Goal: Task Accomplishment & Management: Manage account settings

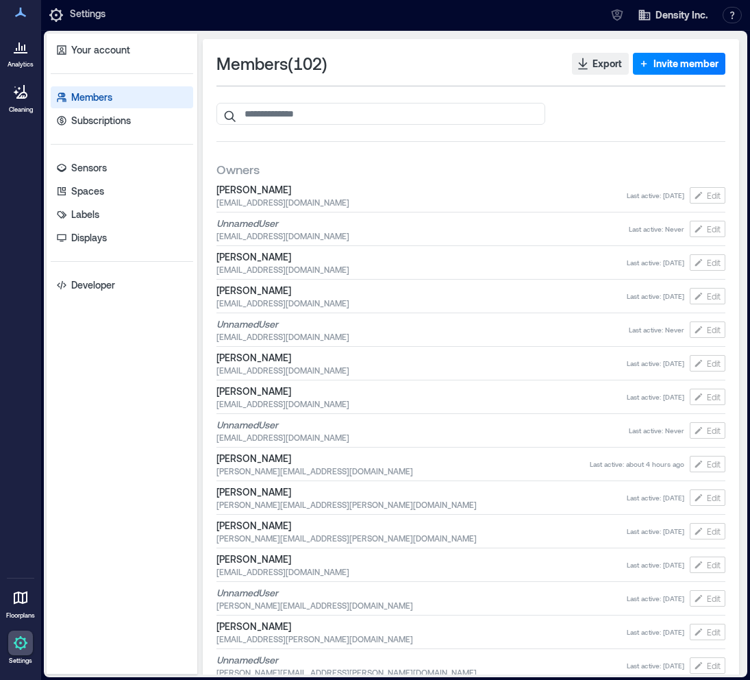
click at [706, 198] on button "Edit" at bounding box center [708, 195] width 36 height 16
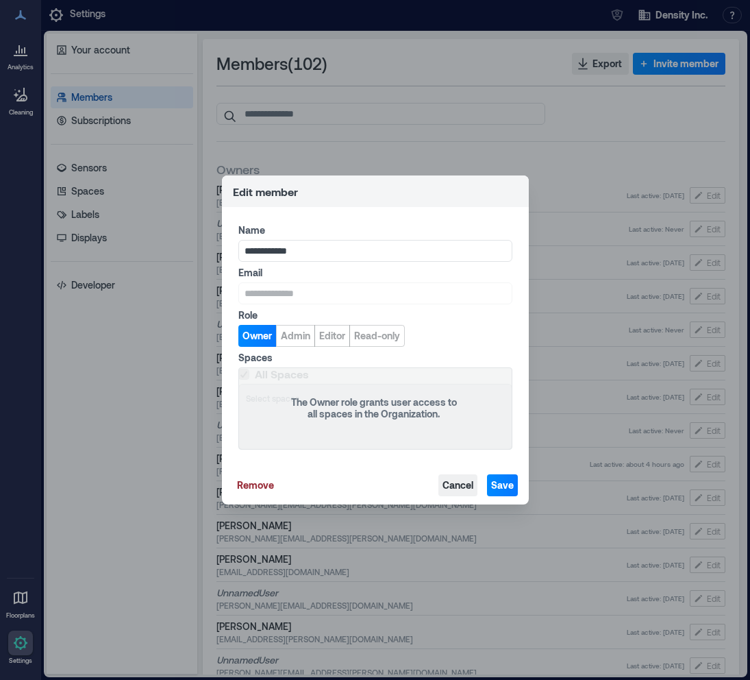
click at [460, 488] on span "Cancel" at bounding box center [458, 485] width 31 height 14
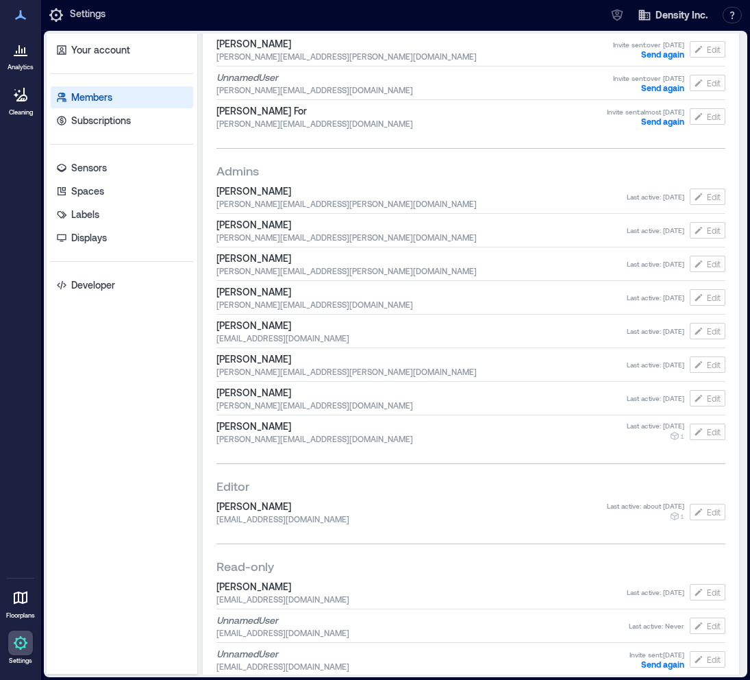
scroll to position [3091, 0]
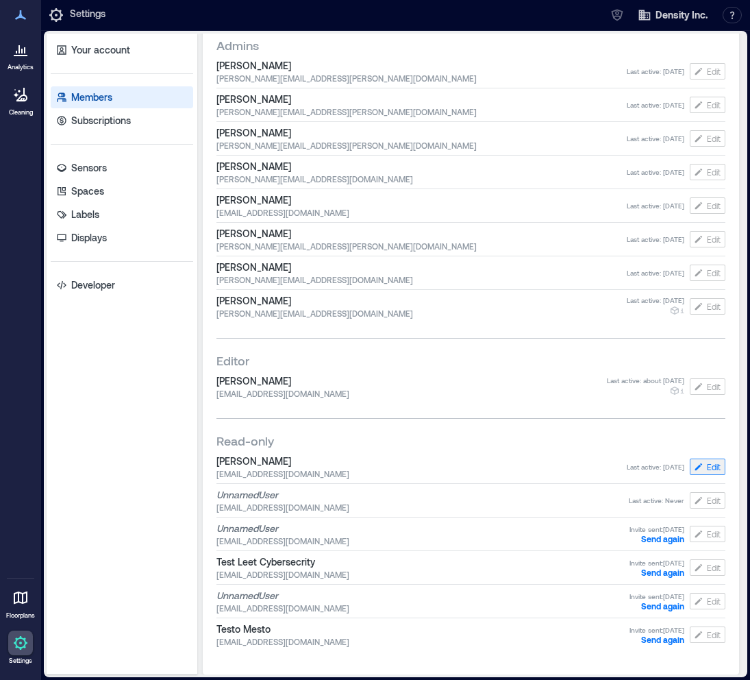
click at [707, 472] on button "Edit" at bounding box center [708, 466] width 36 height 16
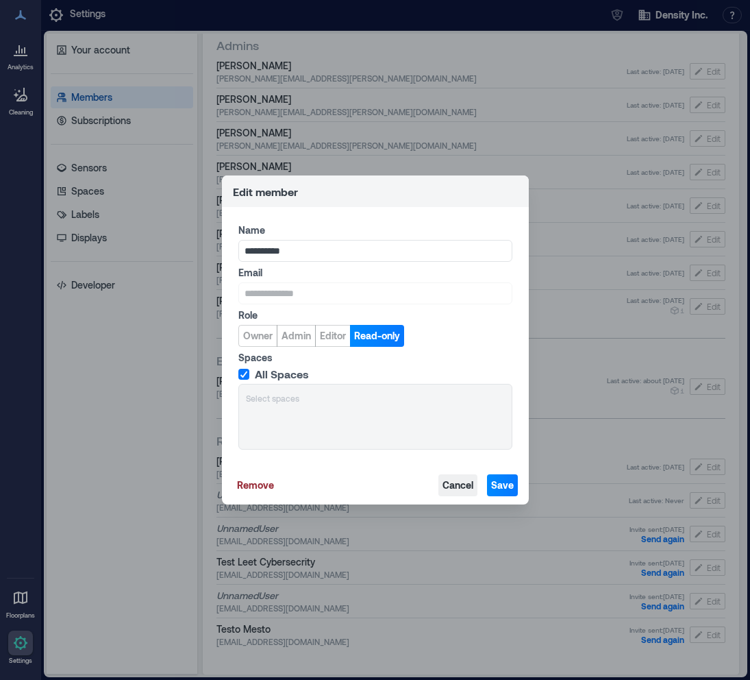
click at [449, 484] on span "Cancel" at bounding box center [458, 485] width 31 height 14
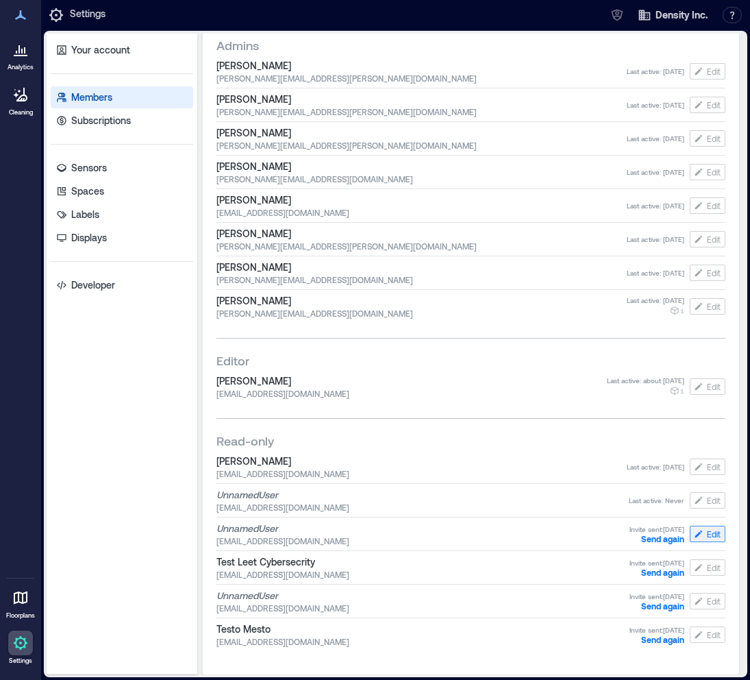
click at [706, 536] on button "Edit" at bounding box center [708, 533] width 36 height 16
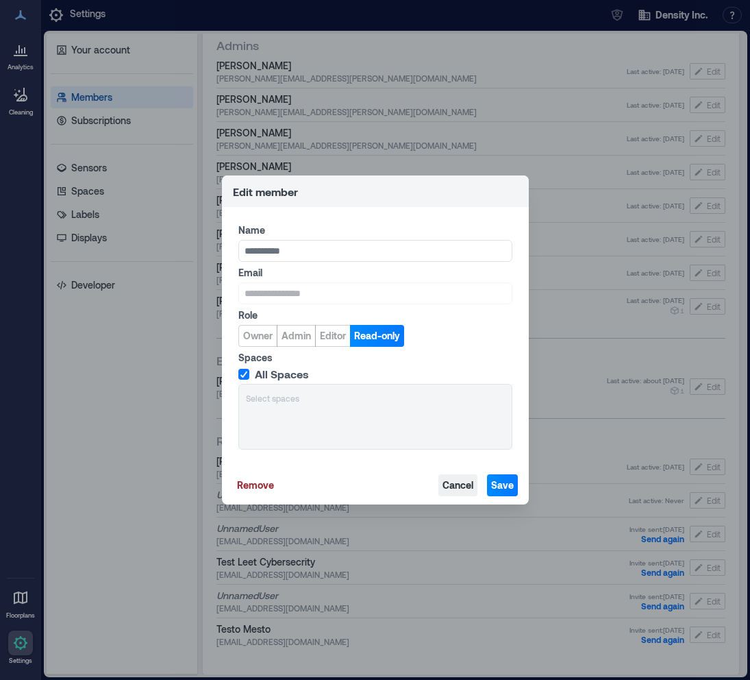
click at [461, 479] on span "Cancel" at bounding box center [458, 485] width 31 height 14
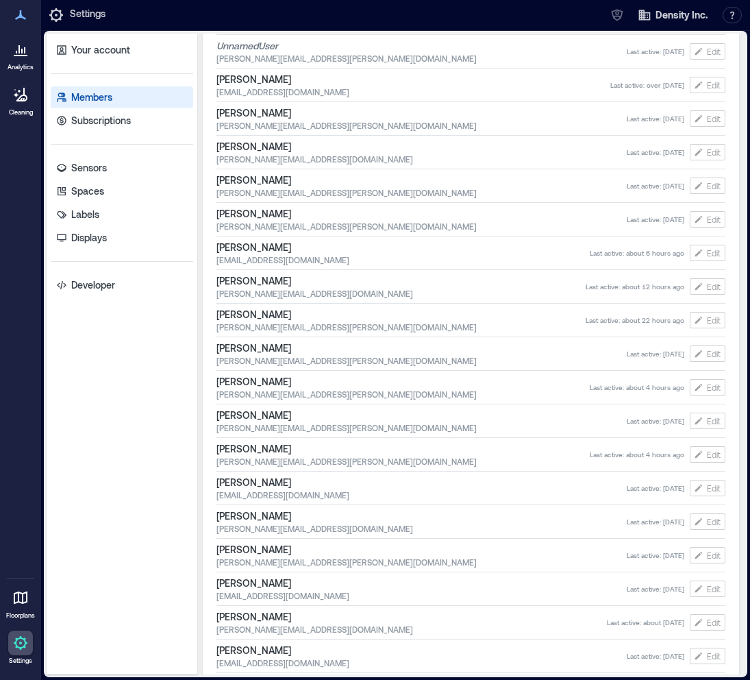
scroll to position [0, 0]
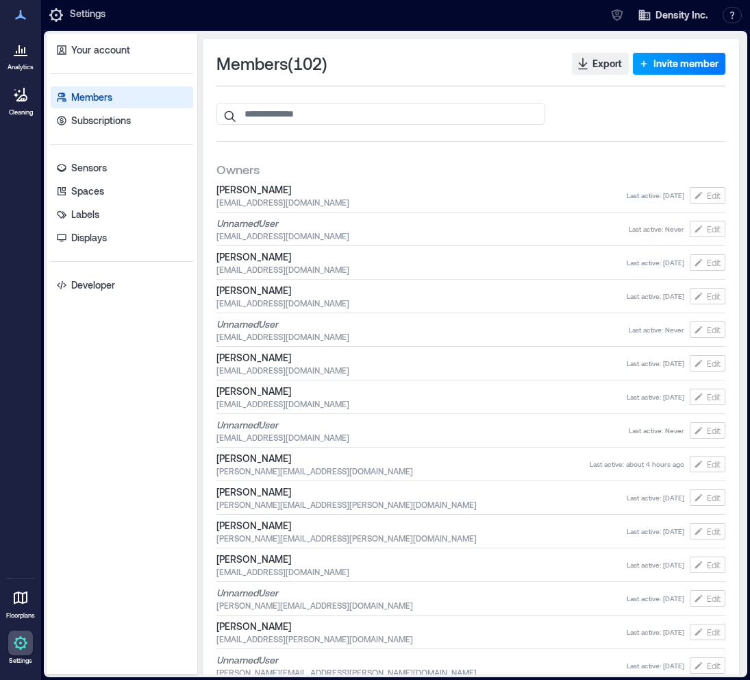
click at [690, 63] on span "Invite member" at bounding box center [686, 64] width 65 height 14
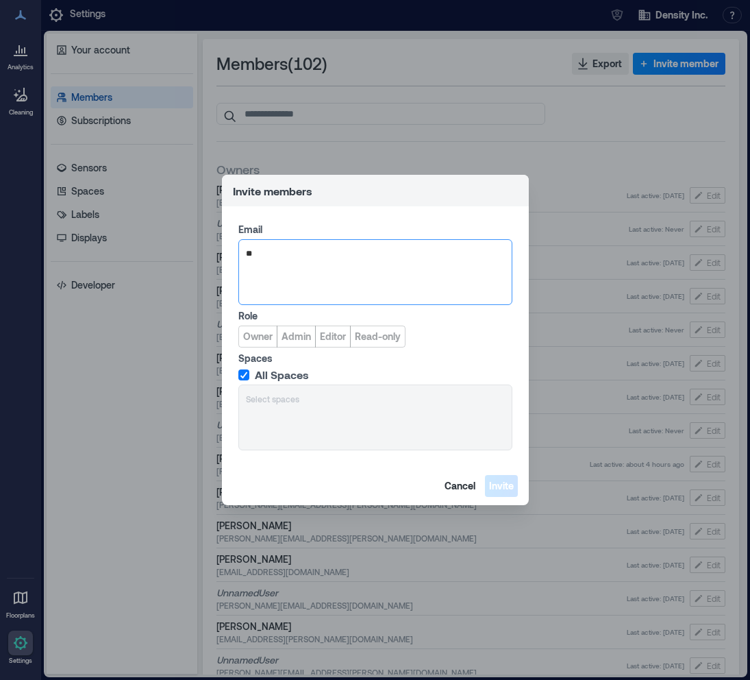
type input "*"
type input "**********"
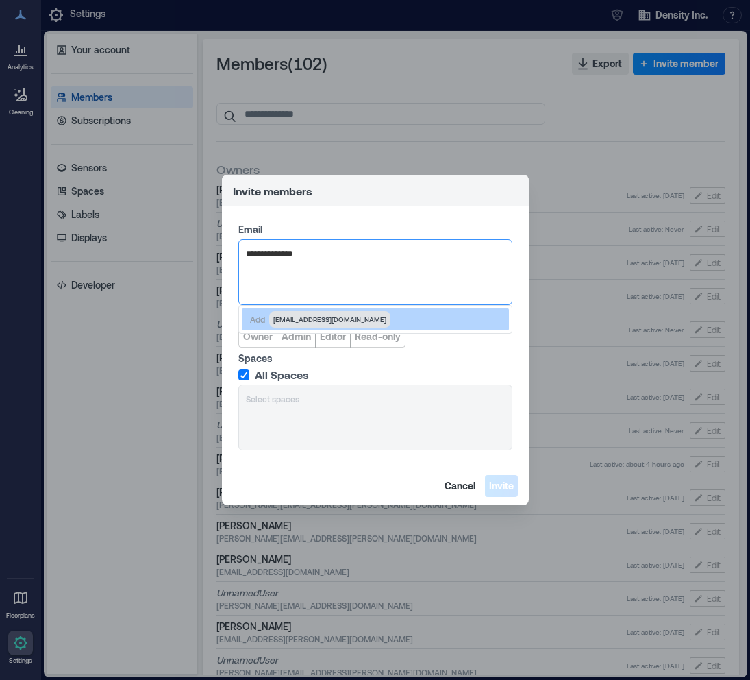
click at [384, 320] on div "Add bento@mail.com" at bounding box center [375, 319] width 267 height 22
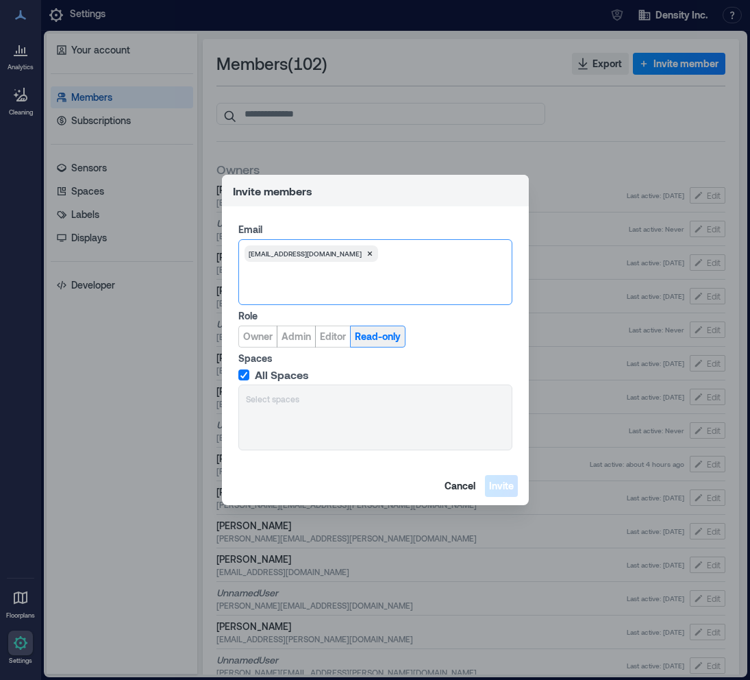
click at [380, 342] on span "Read-only" at bounding box center [378, 337] width 46 height 14
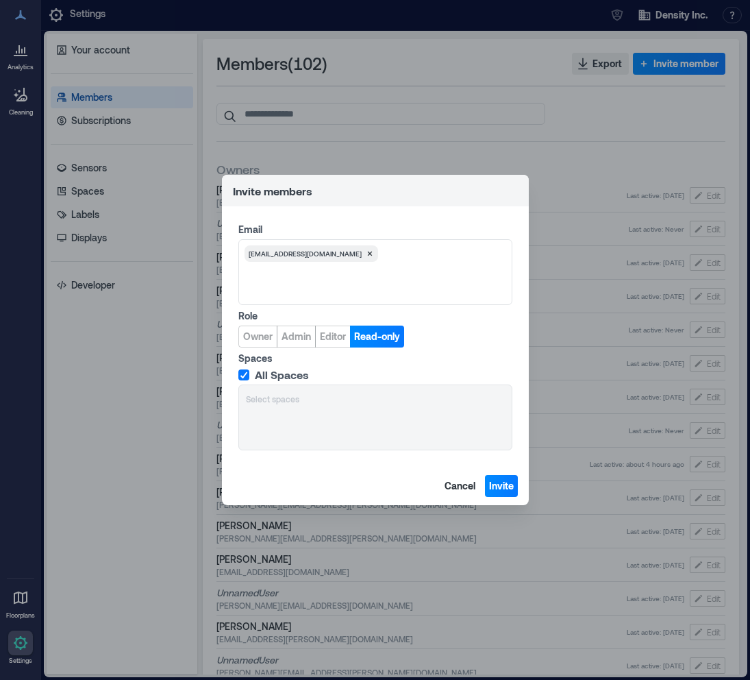
click at [296, 365] on div "Spaces All Spaces Select spaces" at bounding box center [375, 400] width 274 height 99
click at [291, 375] on span "All Spaces" at bounding box center [282, 375] width 54 height 14
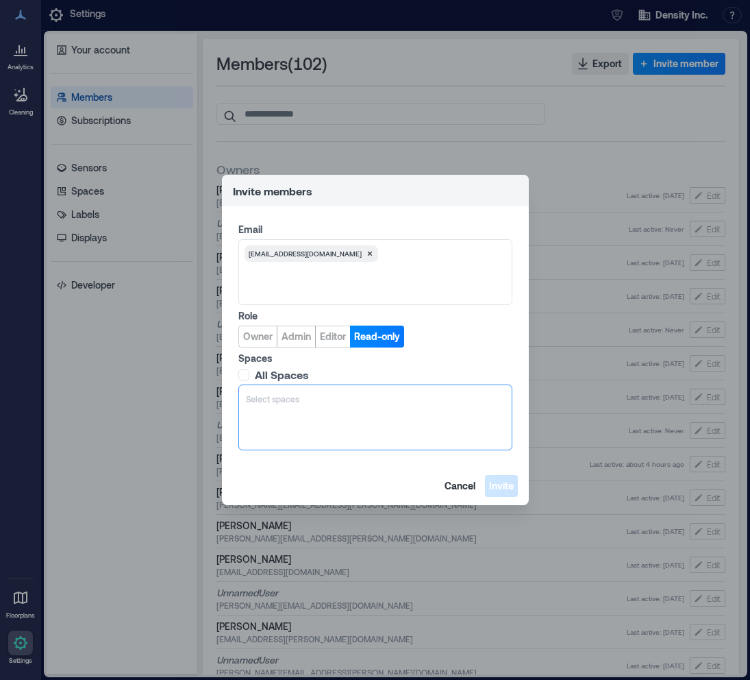
click at [287, 395] on div at bounding box center [375, 399] width 259 height 14
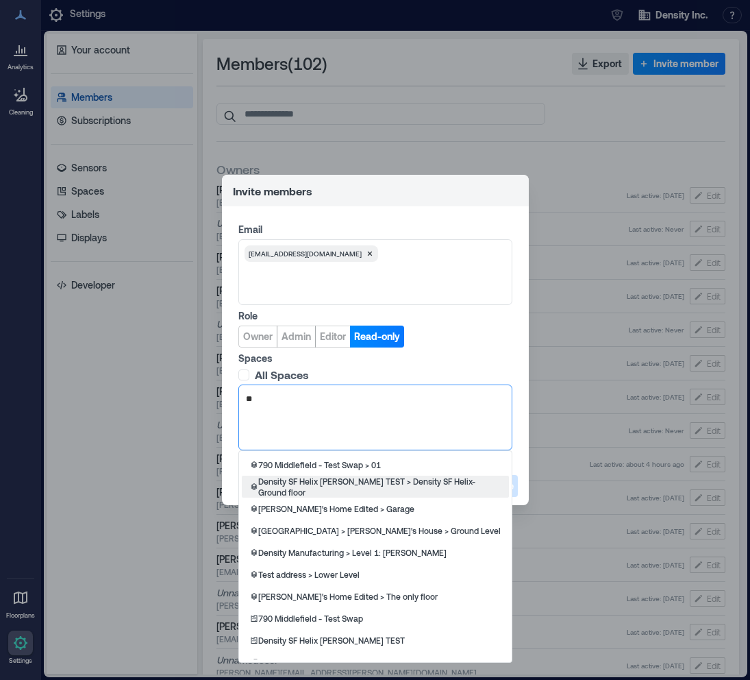
type input "*"
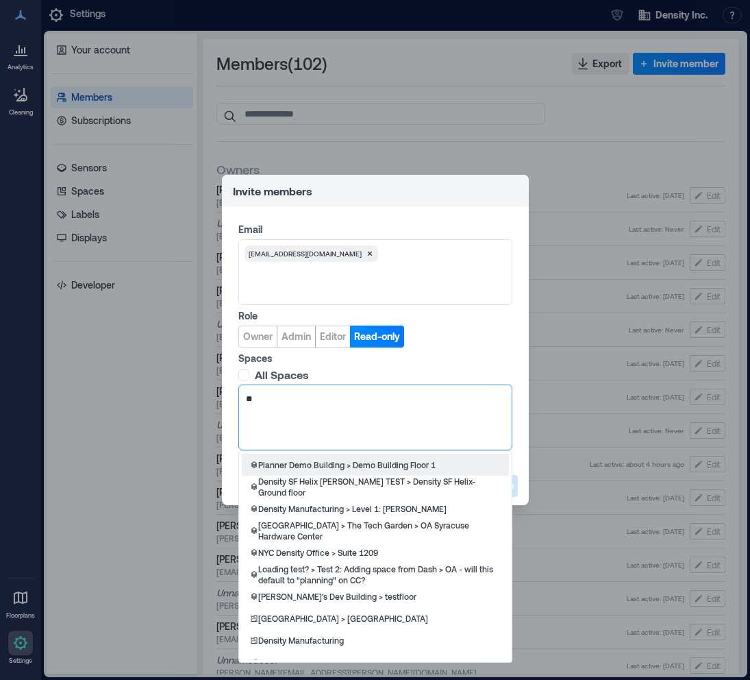
type input "*"
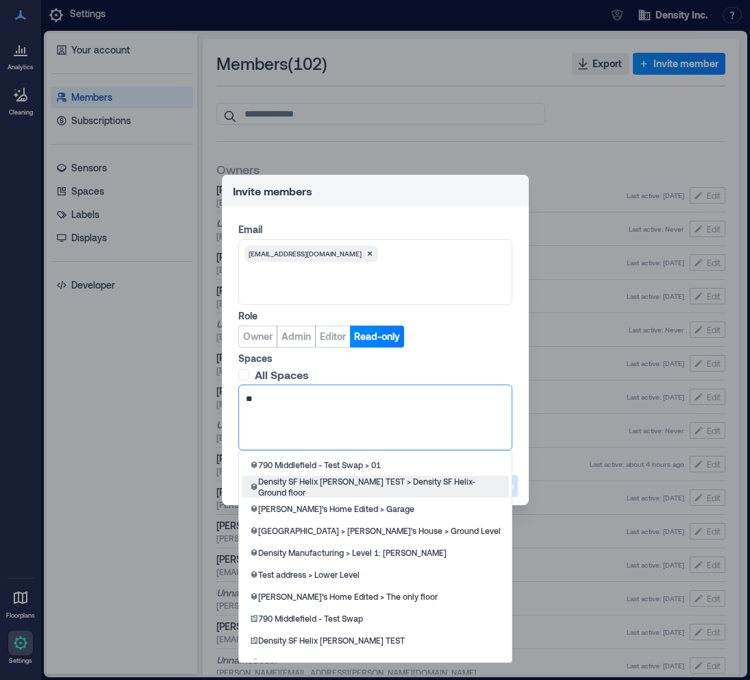
type input "*"
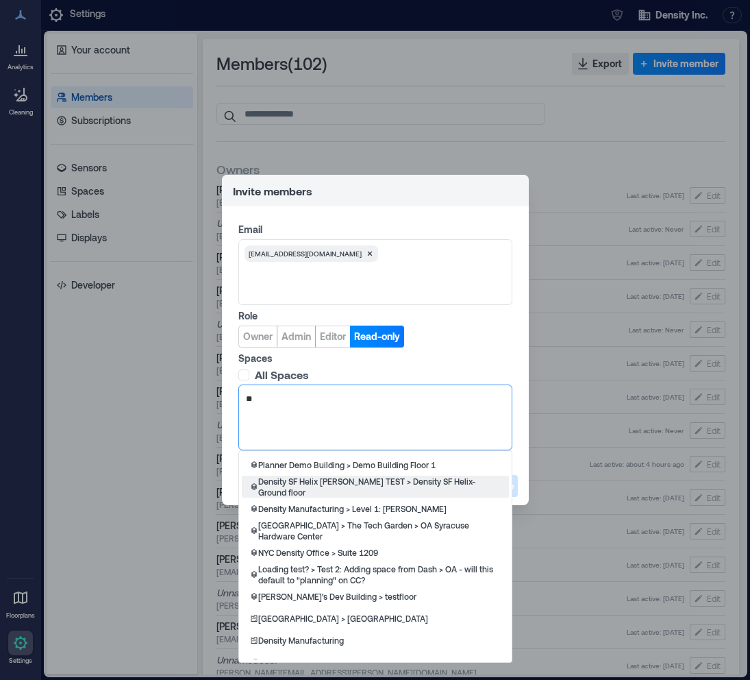
type input "*"
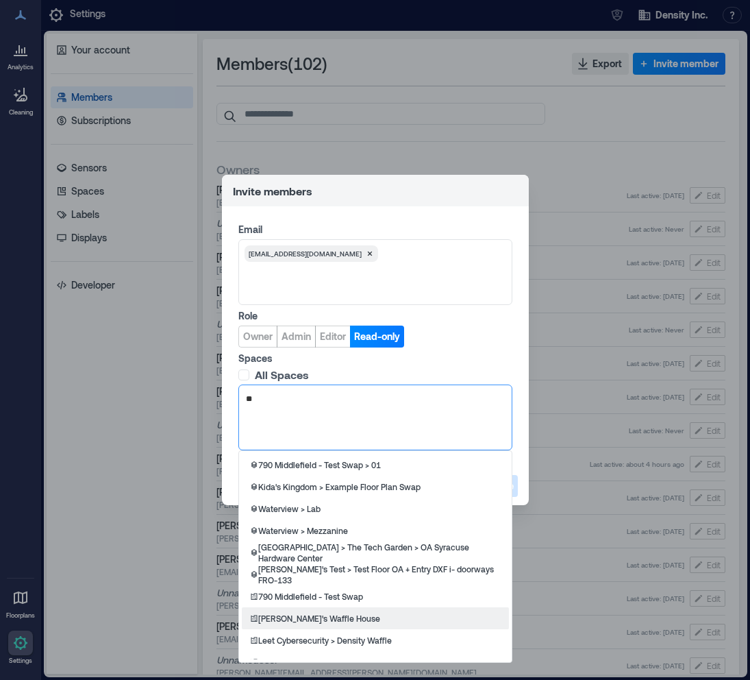
type input "*"
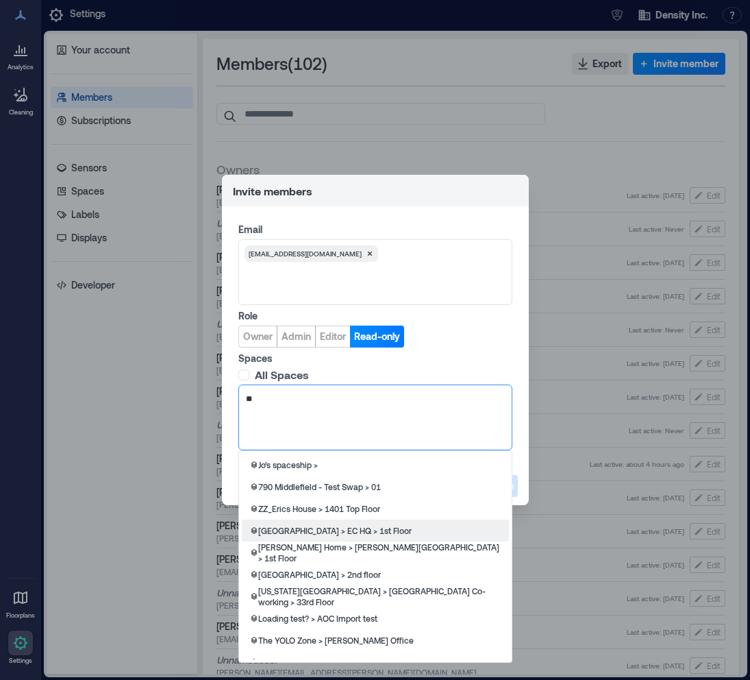
type input "***"
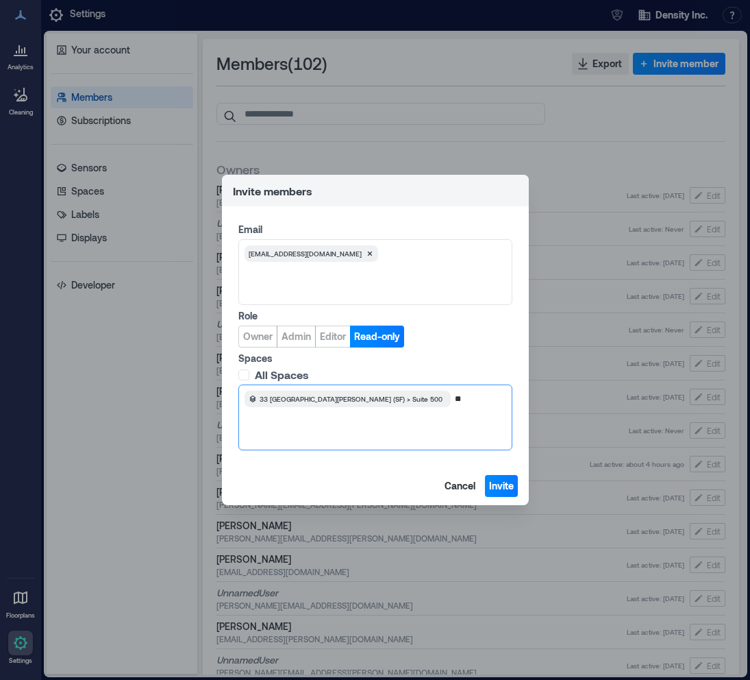
type input "*"
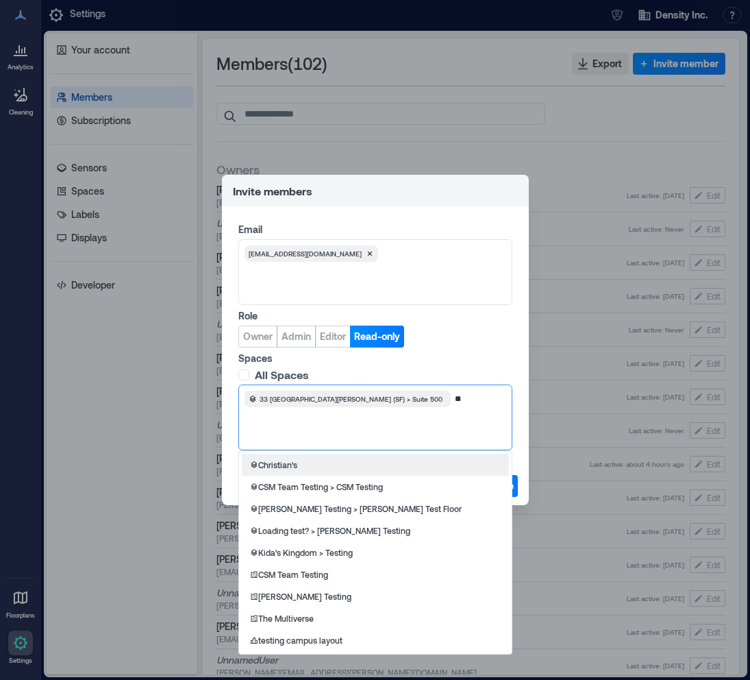
type input "*"
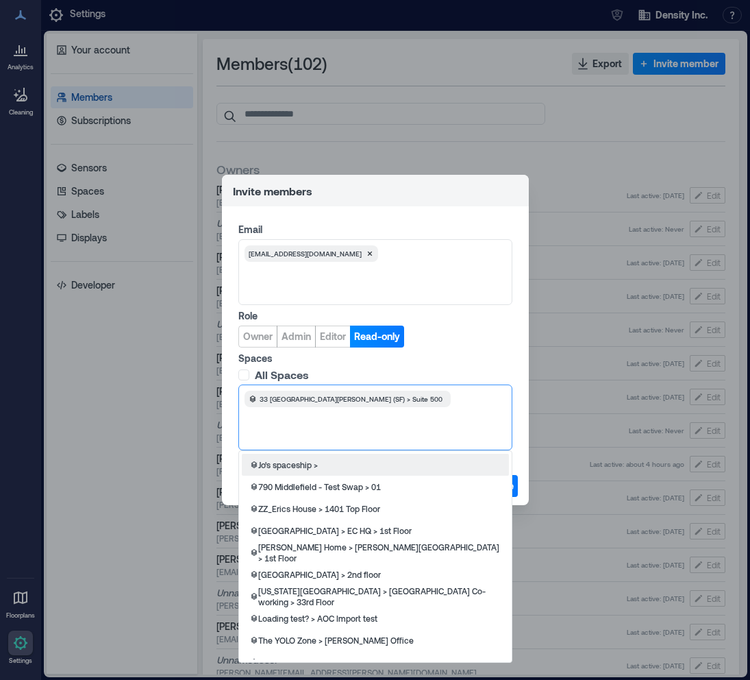
click at [435, 380] on label "All Spaces" at bounding box center [373, 375] width 271 height 14
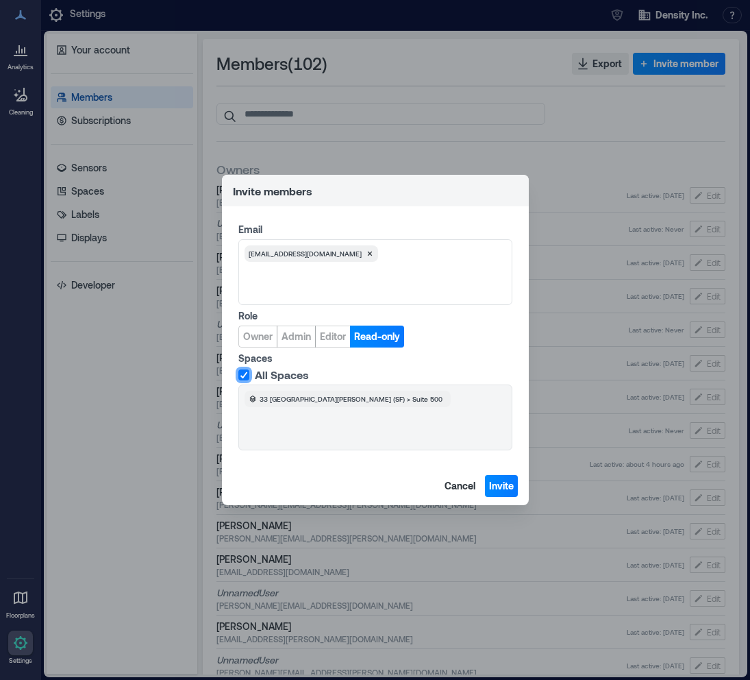
click at [322, 375] on label "All Spaces" at bounding box center [373, 375] width 271 height 14
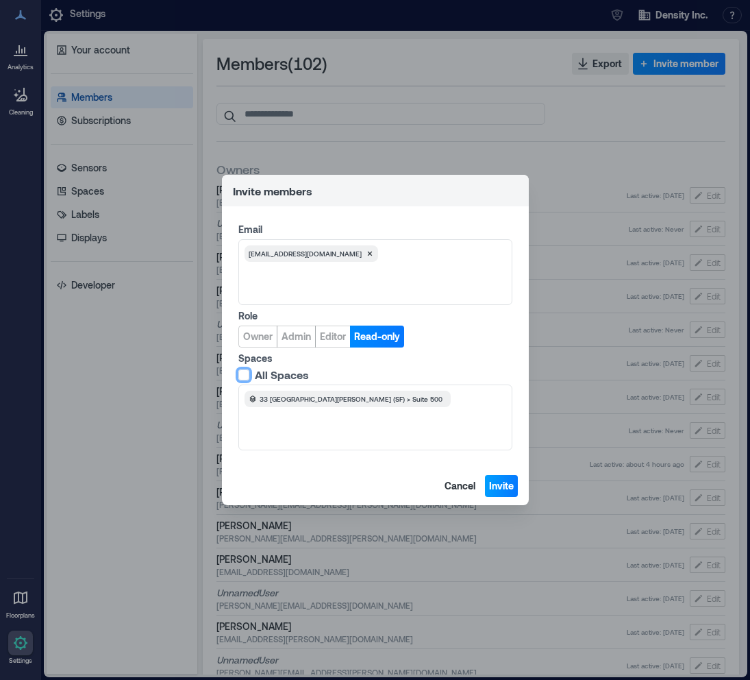
click at [499, 488] on span "Invite" at bounding box center [501, 486] width 25 height 14
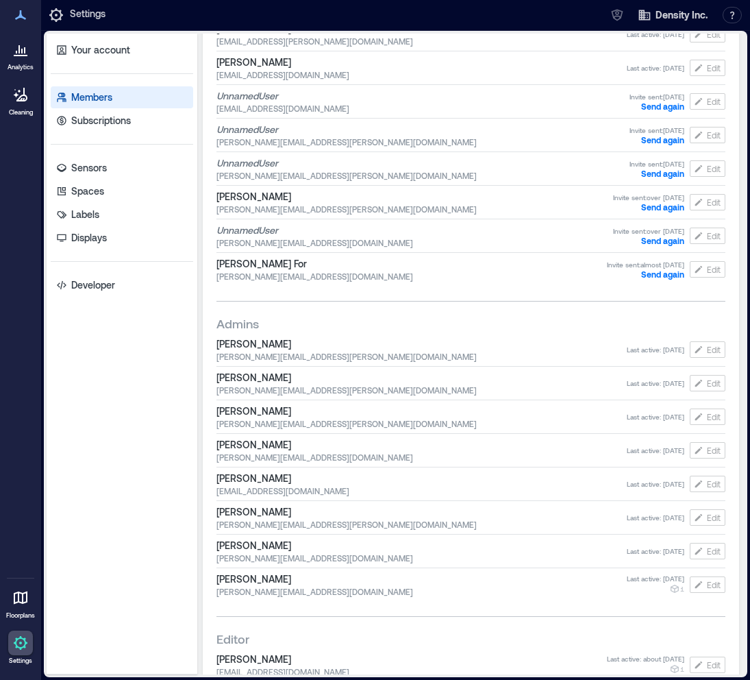
scroll to position [3132, 0]
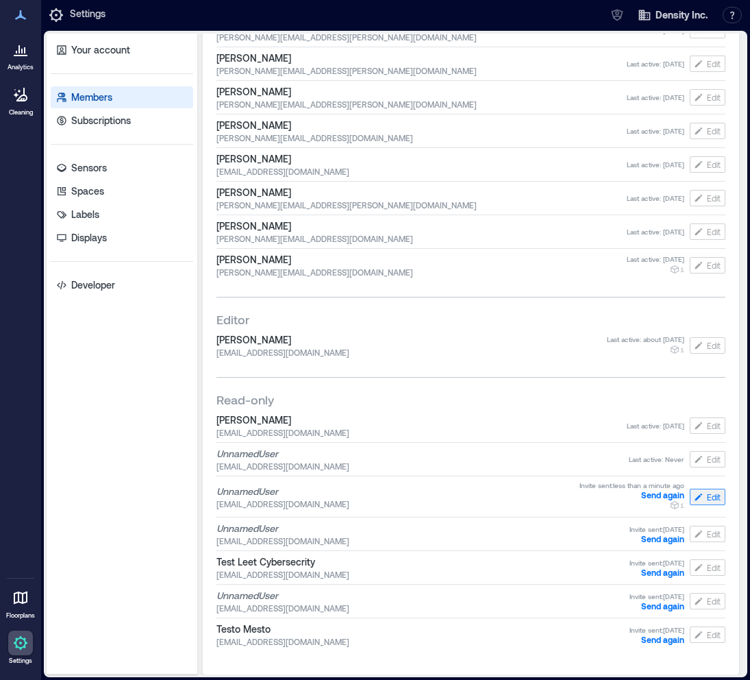
click at [707, 495] on span "Edit" at bounding box center [714, 496] width 14 height 11
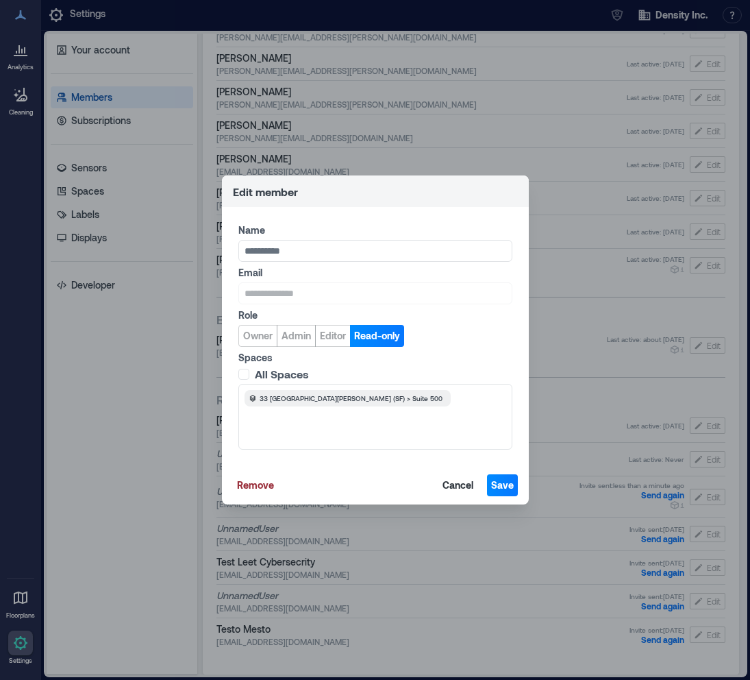
click at [497, 183] on header "Edit member" at bounding box center [375, 191] width 307 height 32
click at [481, 149] on div "**********" at bounding box center [375, 340] width 750 height 680
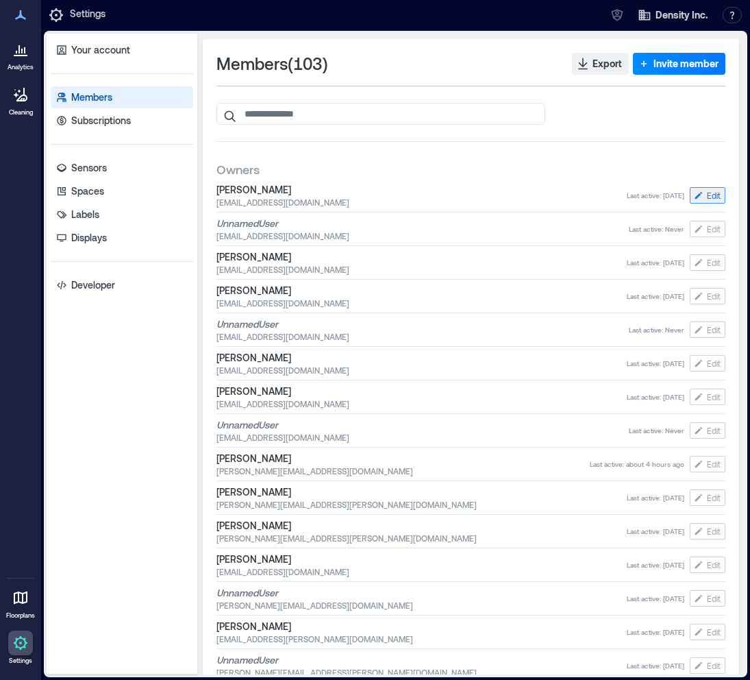
click at [710, 195] on span "Edit" at bounding box center [714, 195] width 14 height 11
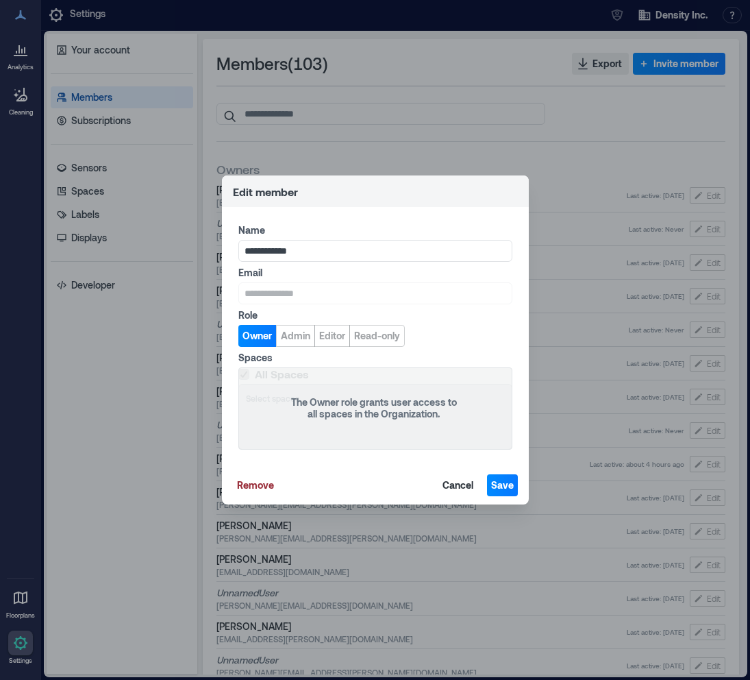
click at [323, 406] on div "The Owner role grants user access to all spaces in the Organization." at bounding box center [373, 408] width 175 height 23
click at [306, 337] on span "Admin" at bounding box center [295, 336] width 29 height 14
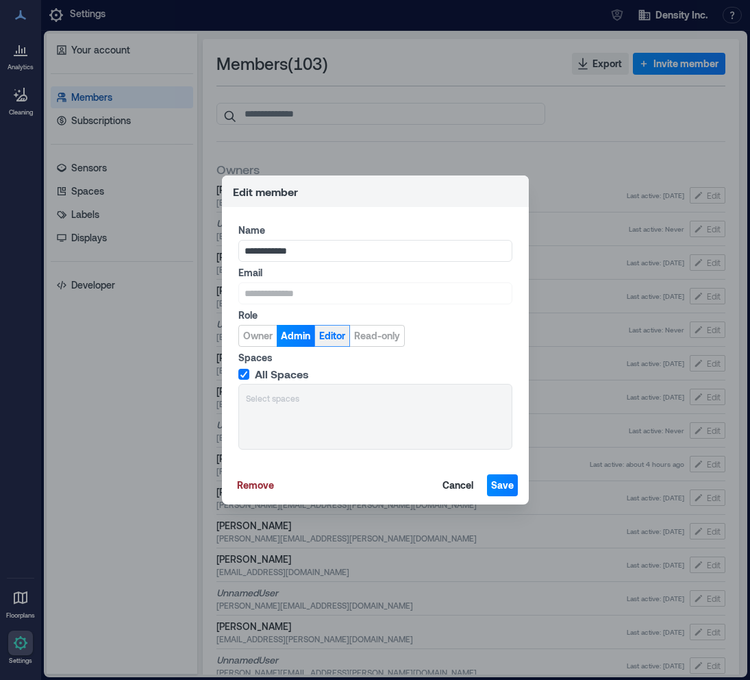
click at [335, 345] on button "Editor" at bounding box center [332, 336] width 36 height 22
click at [279, 377] on span "All Spaces" at bounding box center [282, 374] width 54 height 14
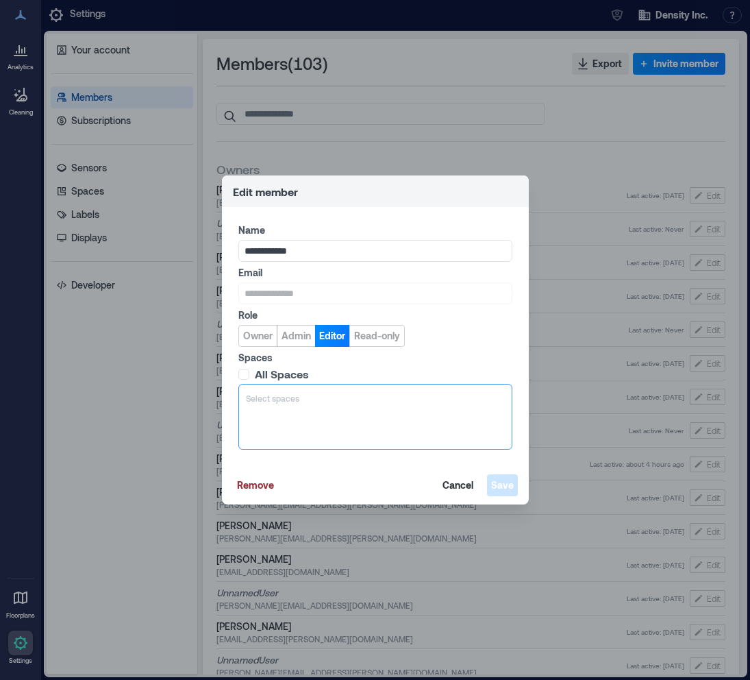
click at [287, 410] on div "Select spaces" at bounding box center [375, 417] width 274 height 66
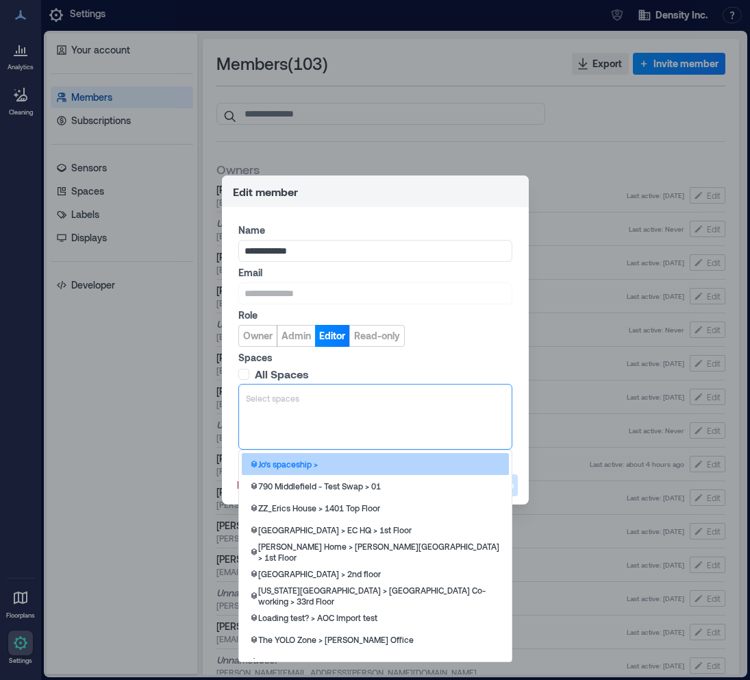
click at [308, 471] on div "Jo's spaceship >" at bounding box center [375, 464] width 267 height 22
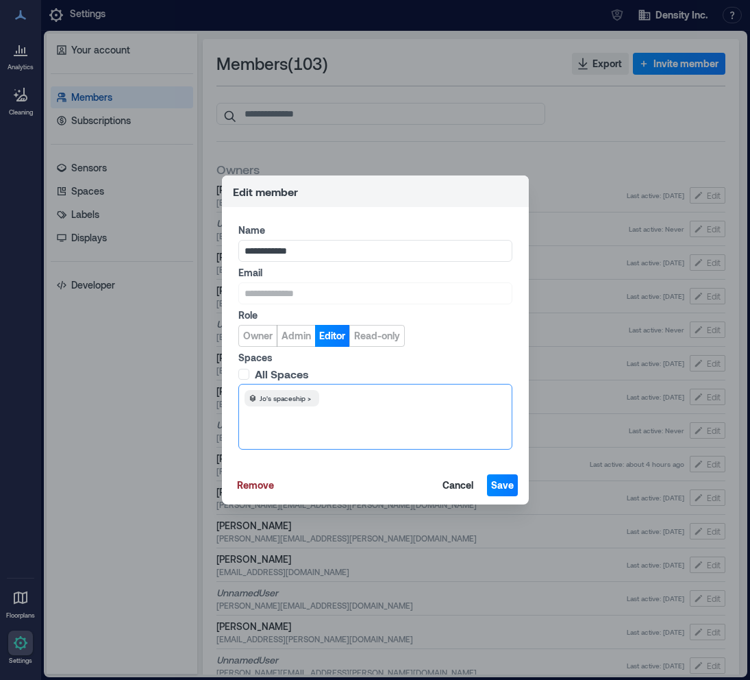
click at [304, 400] on span "Jo's spaceship >" at bounding box center [285, 398] width 51 height 11
type input "*"
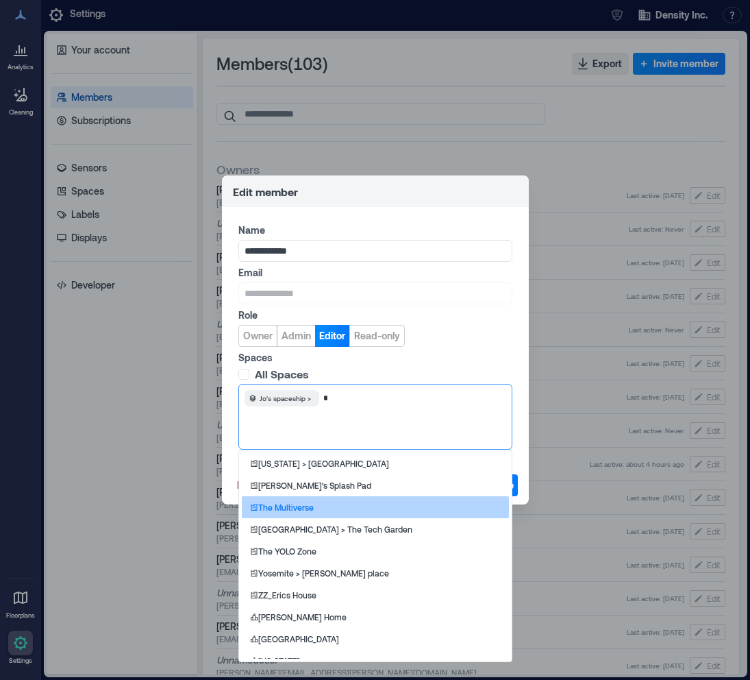
scroll to position [1110, 0]
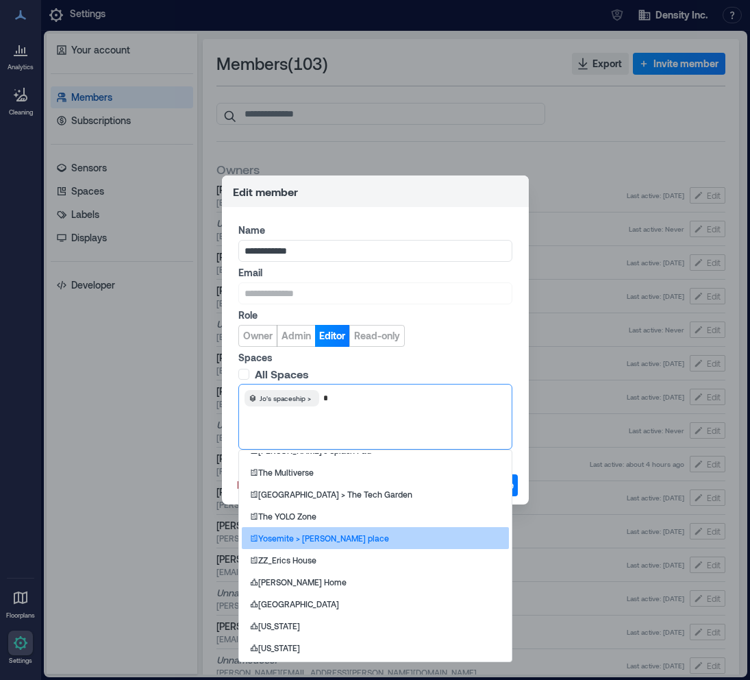
click at [340, 538] on p "Yosemite > Thibaut's place" at bounding box center [323, 537] width 131 height 11
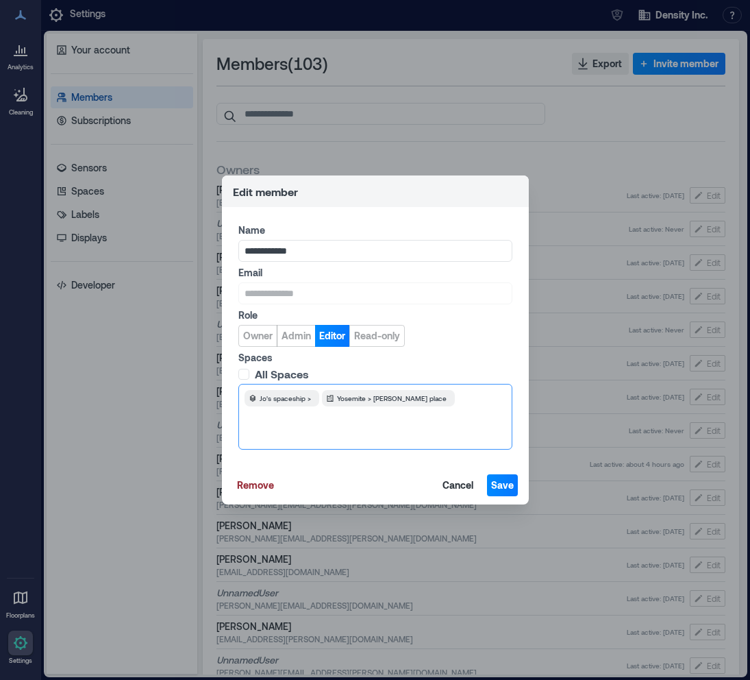
click at [388, 398] on span "Yosemite > Thibaut's place" at bounding box center [392, 398] width 110 height 11
click at [428, 142] on div "**********" at bounding box center [375, 340] width 750 height 680
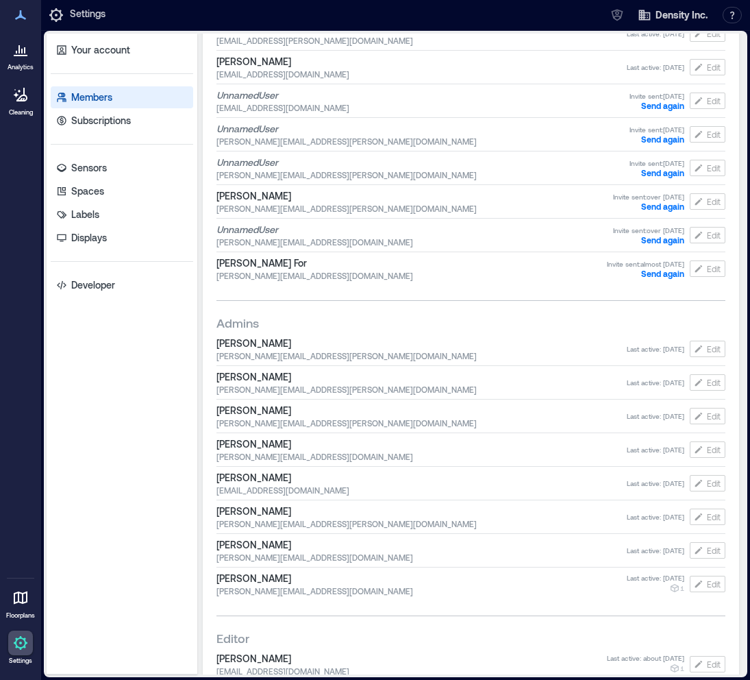
scroll to position [3132, 0]
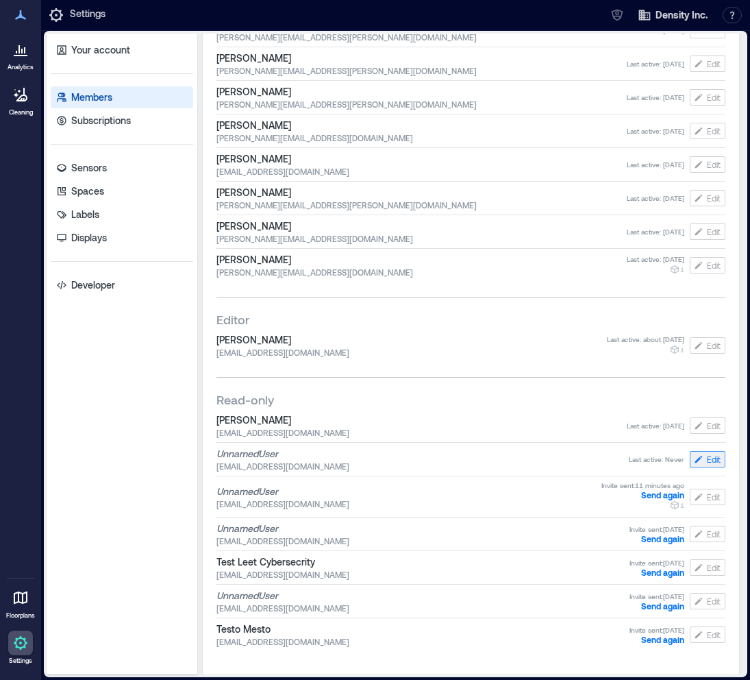
click at [708, 458] on span "Edit" at bounding box center [714, 458] width 14 height 11
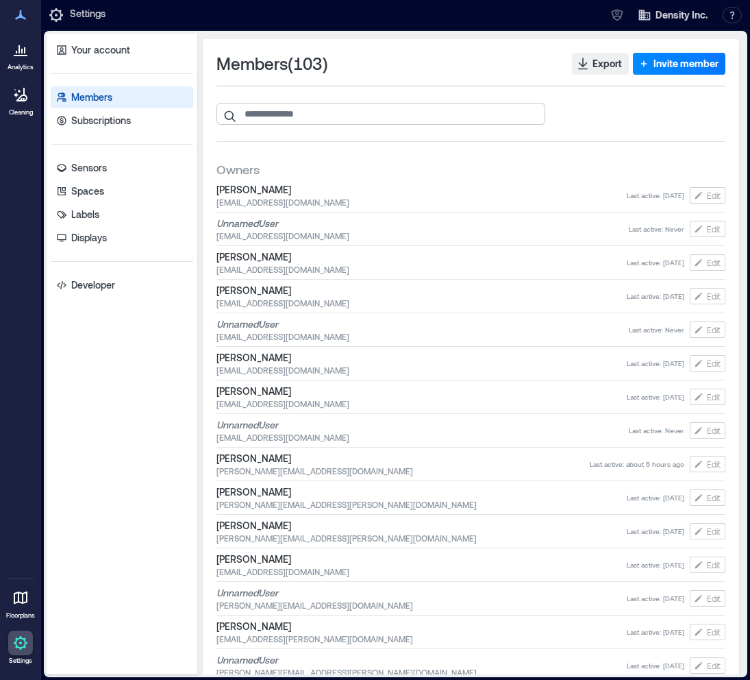
click at [409, 115] on input "search" at bounding box center [380, 114] width 329 height 22
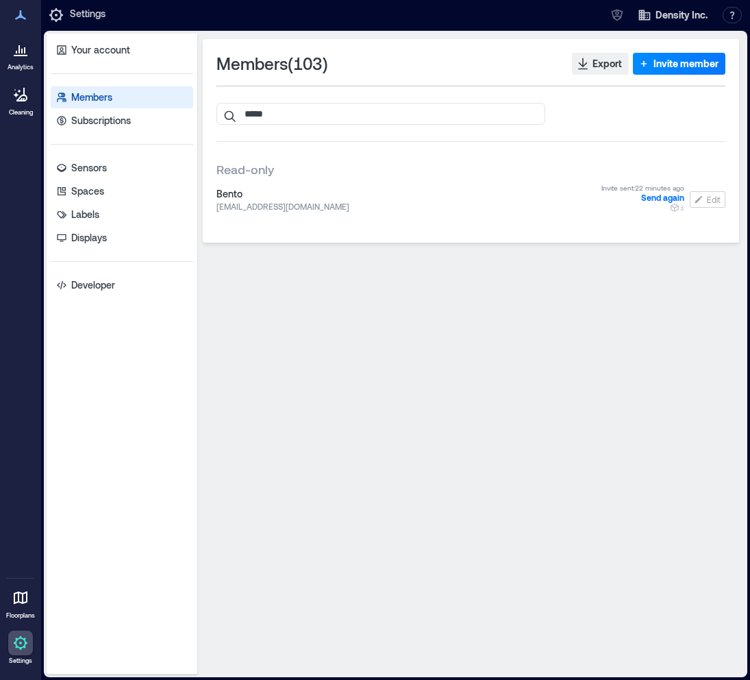
type input "*****"
